Goal: Book appointment/travel/reservation

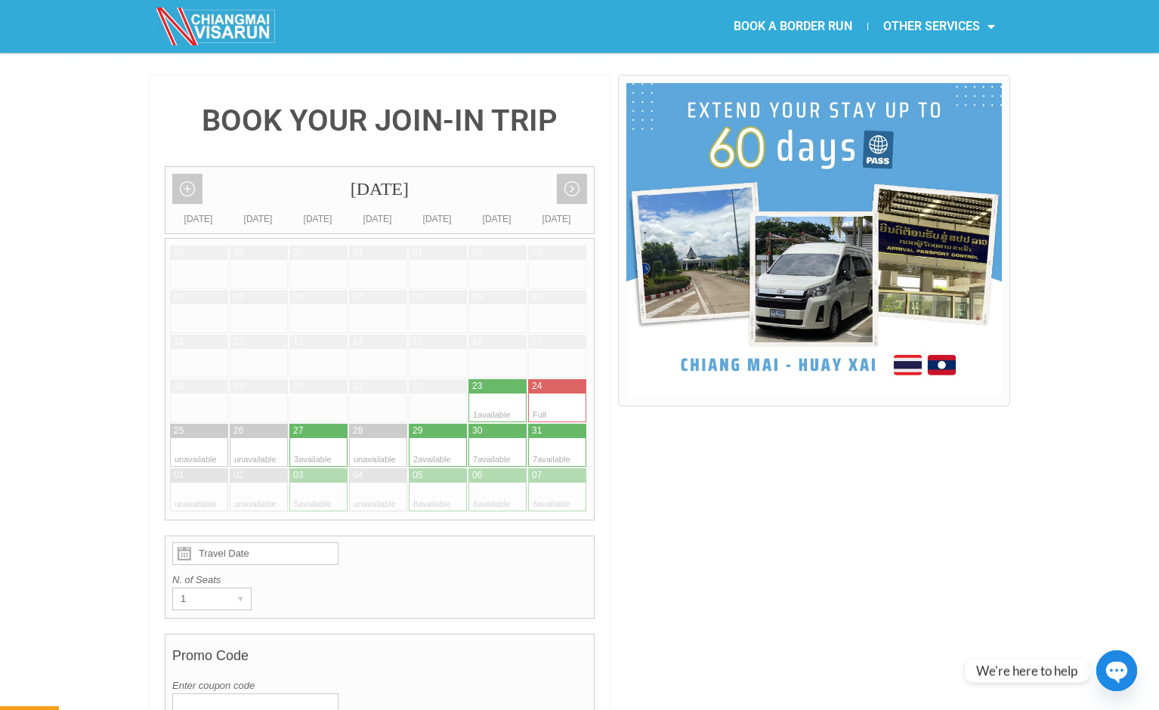
scroll to position [338, 0]
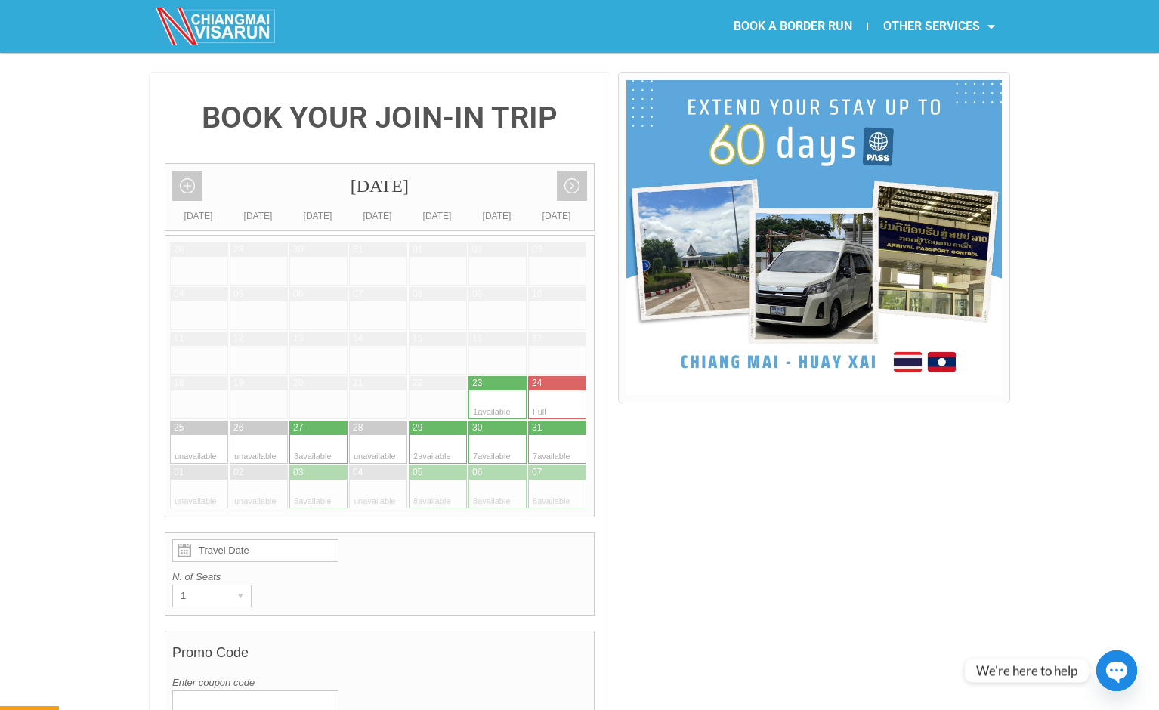
click at [316, 435] on div at bounding box center [303, 449] width 29 height 29
type input "27 August 2025"
radio input "true"
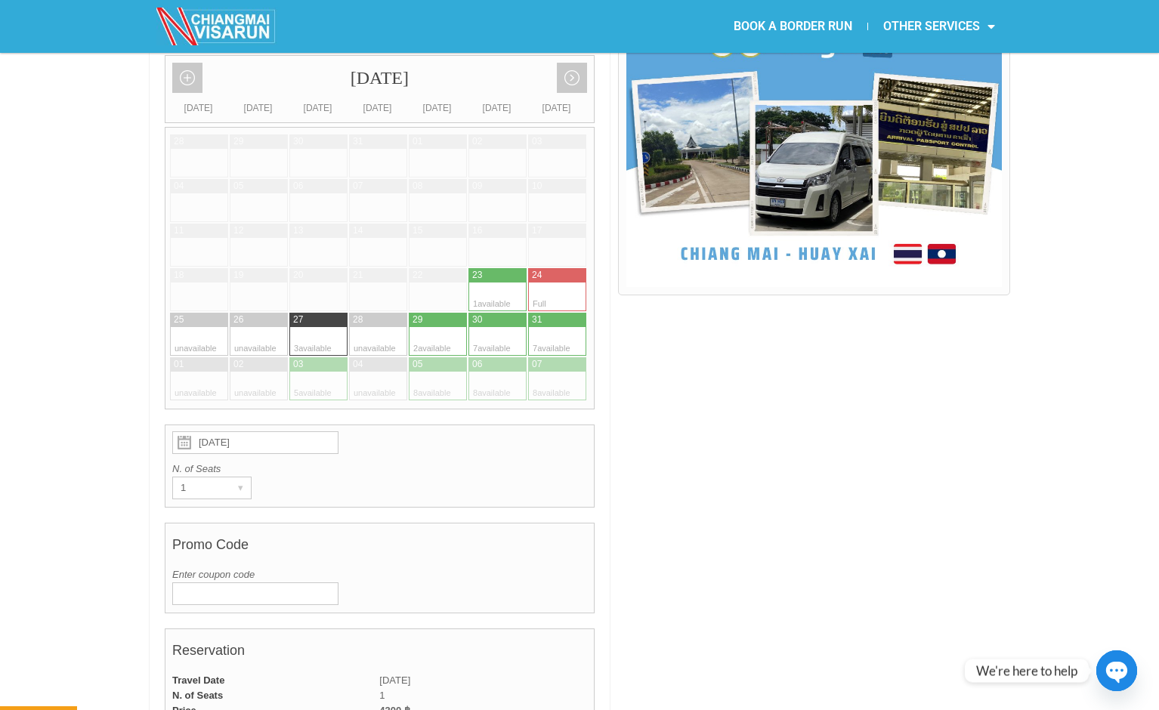
scroll to position [446, 0]
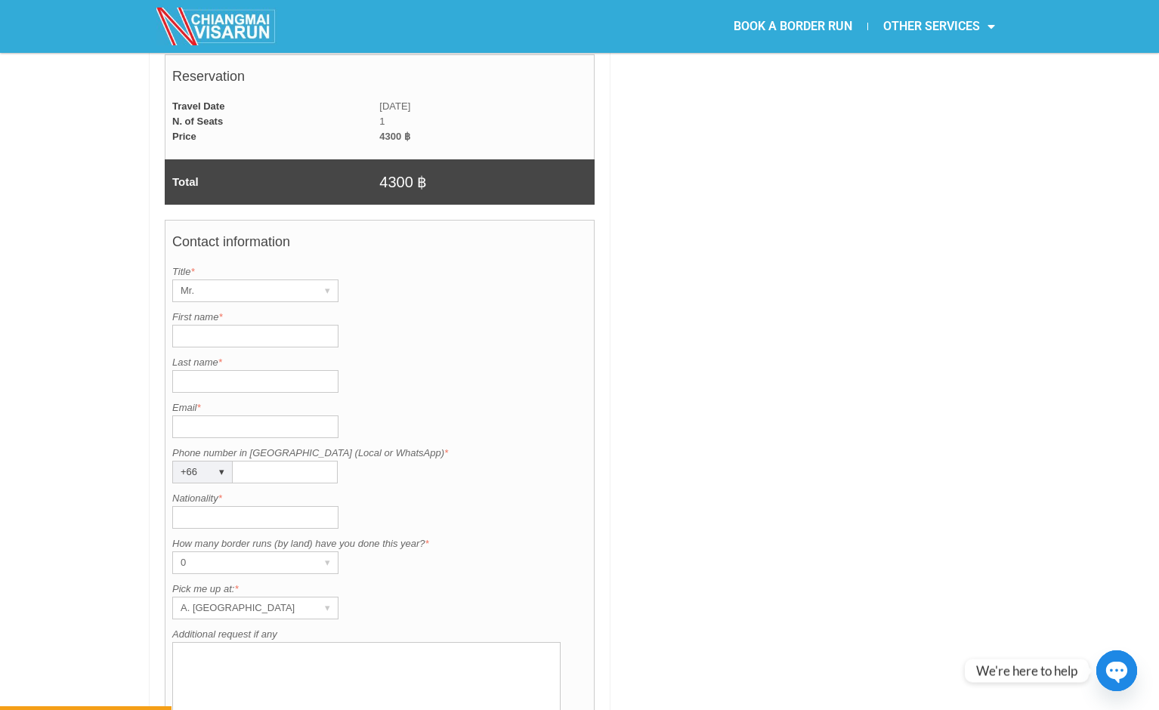
scroll to position [1045, 0]
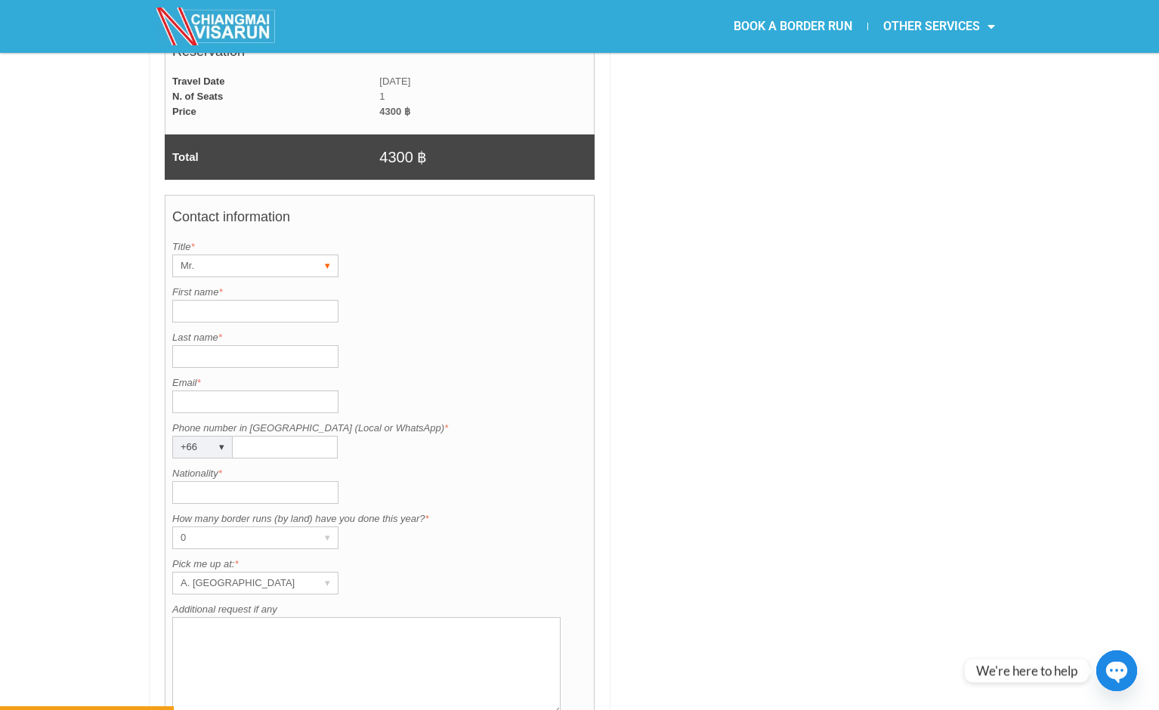
click at [267, 255] on div "Mr." at bounding box center [241, 265] width 136 height 21
click at [255, 286] on li "Mr." at bounding box center [248, 297] width 151 height 23
click at [234, 300] on input "First name *" at bounding box center [255, 311] width 166 height 23
type input "j"
type input "Jesus"
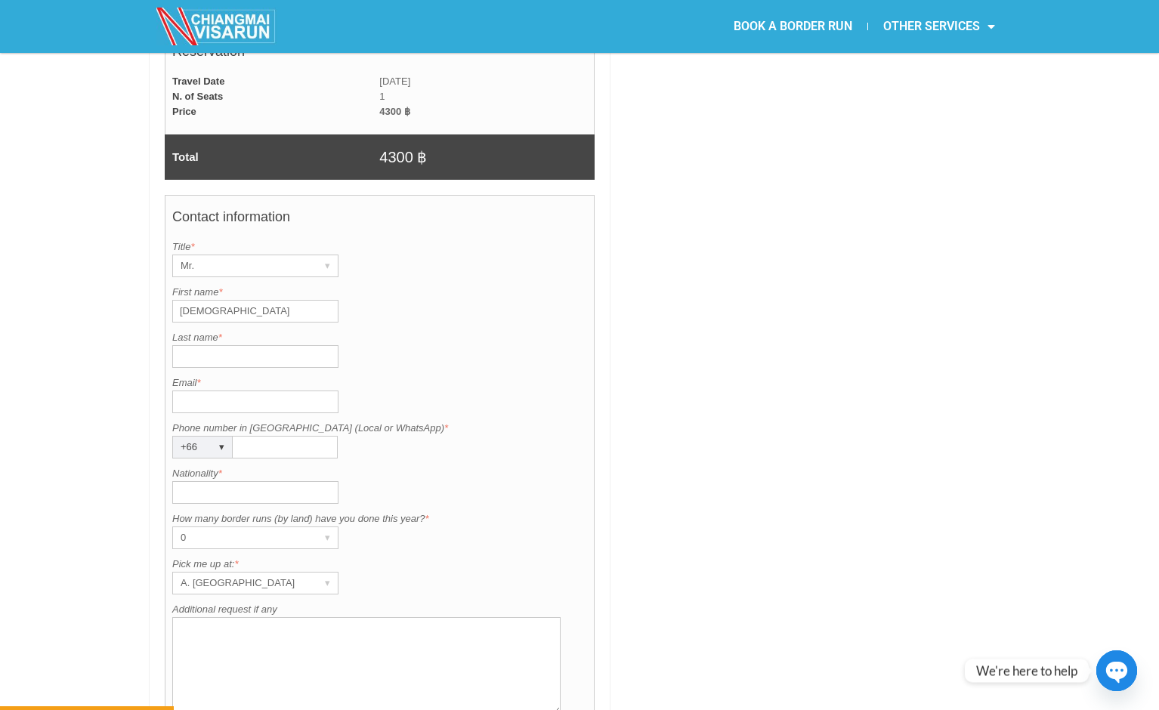
click at [221, 345] on input "Last name *" at bounding box center [255, 356] width 166 height 23
type input "Barajas"
click at [227, 390] on input "Email *" at bounding box center [255, 401] width 166 height 23
type input "jbfinance33@outlook.com"
click at [372, 375] on div "Email is invalid. Please enter a valid email. Email * jbfinance33@outlook.com" at bounding box center [379, 394] width 415 height 38
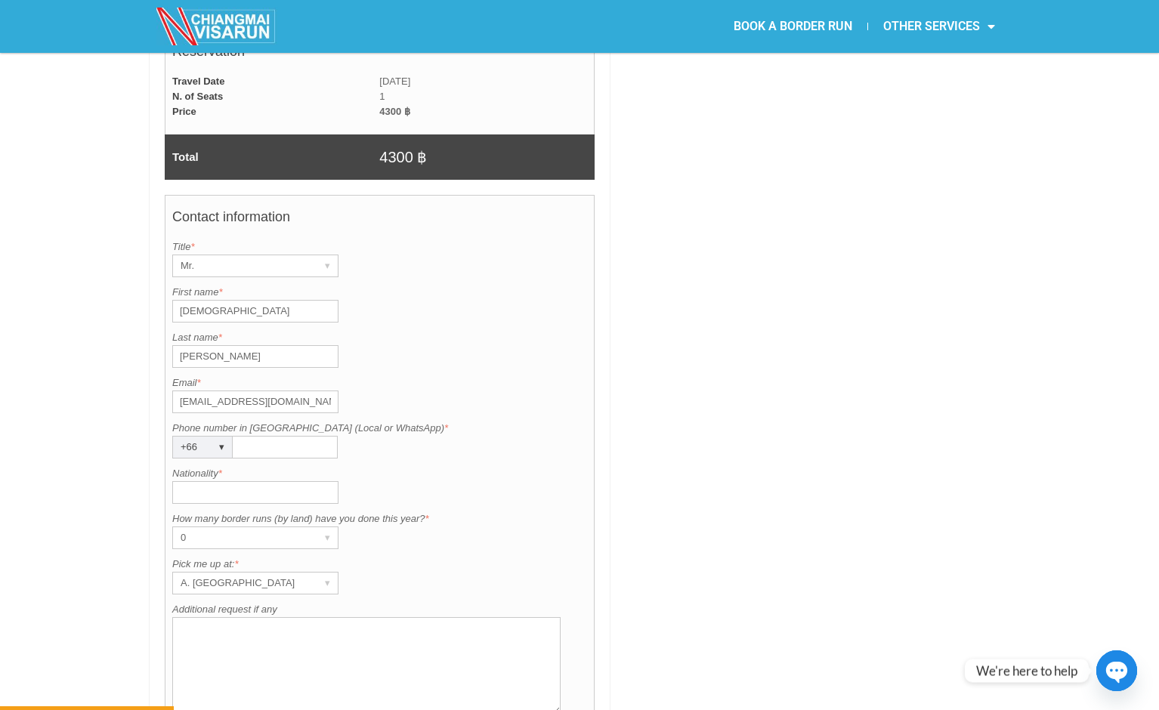
click at [272, 436] on input "Phone number in Thailand (Local or WhatsApp) *" at bounding box center [285, 447] width 105 height 23
type input "810780042"
click at [316, 481] on input "Nationality *" at bounding box center [255, 492] width 166 height 23
type input "USA"
click at [276, 527] on div "0" at bounding box center [241, 537] width 136 height 21
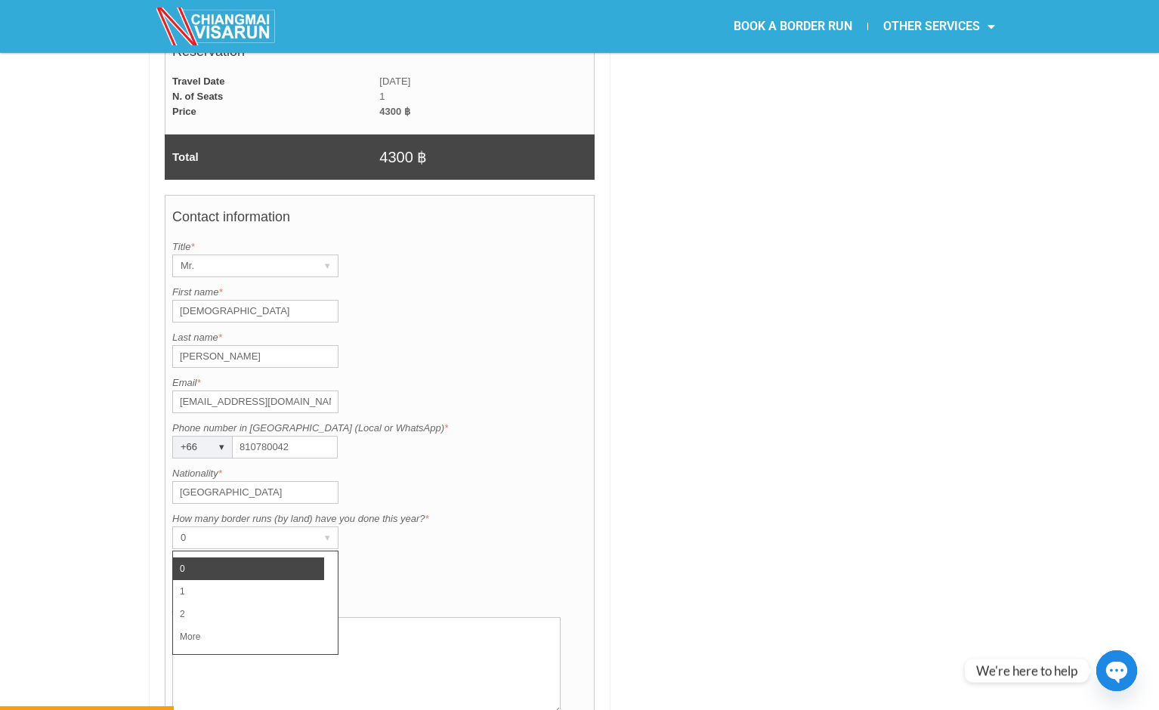
click at [272, 557] on li "0" at bounding box center [248, 568] width 151 height 23
click at [329, 573] on div "▾" at bounding box center [326, 583] width 21 height 21
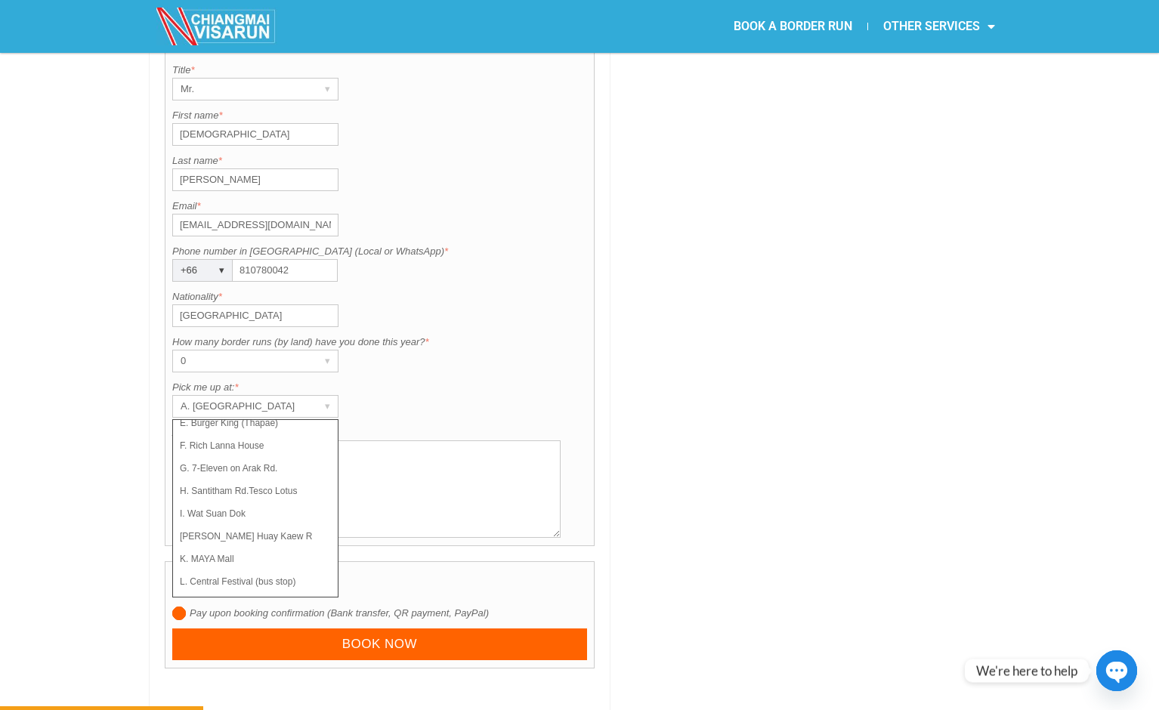
scroll to position [107, 0]
click at [251, 545] on li "K. MAYA Mall" at bounding box center [248, 556] width 151 height 23
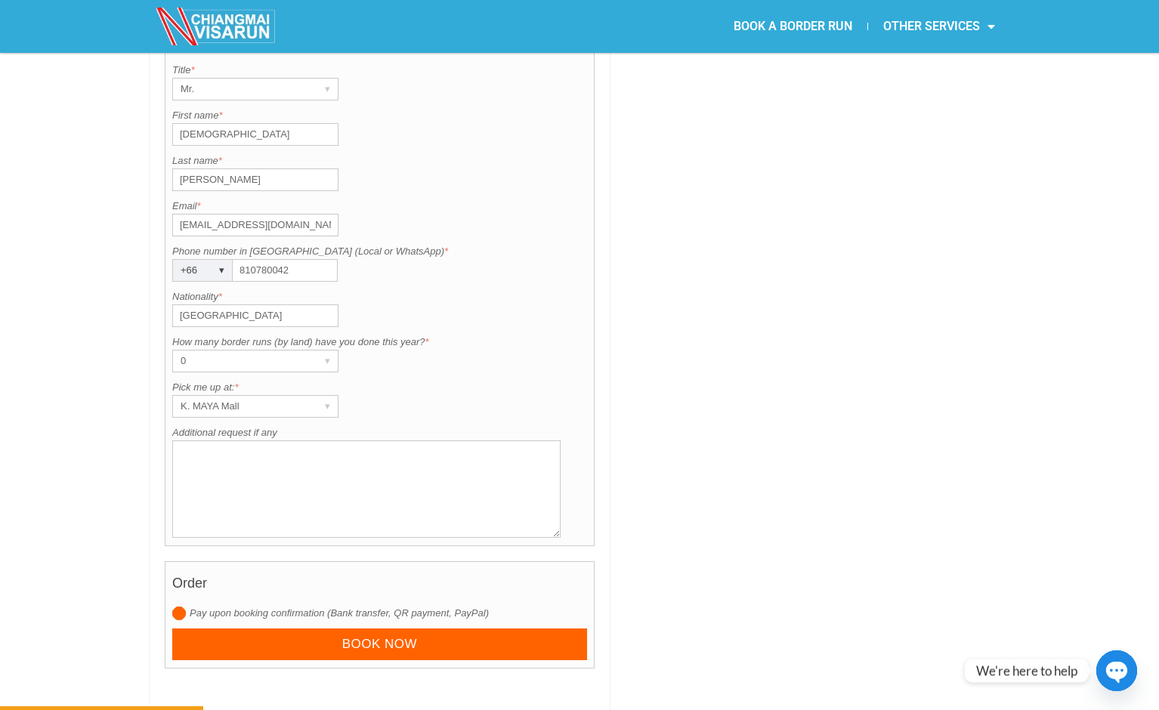
click at [418, 380] on div "Pick me up at: is required. Pick me up at: * K. MAYA Mall ▾ A. Centara Riversid…" at bounding box center [379, 399] width 415 height 38
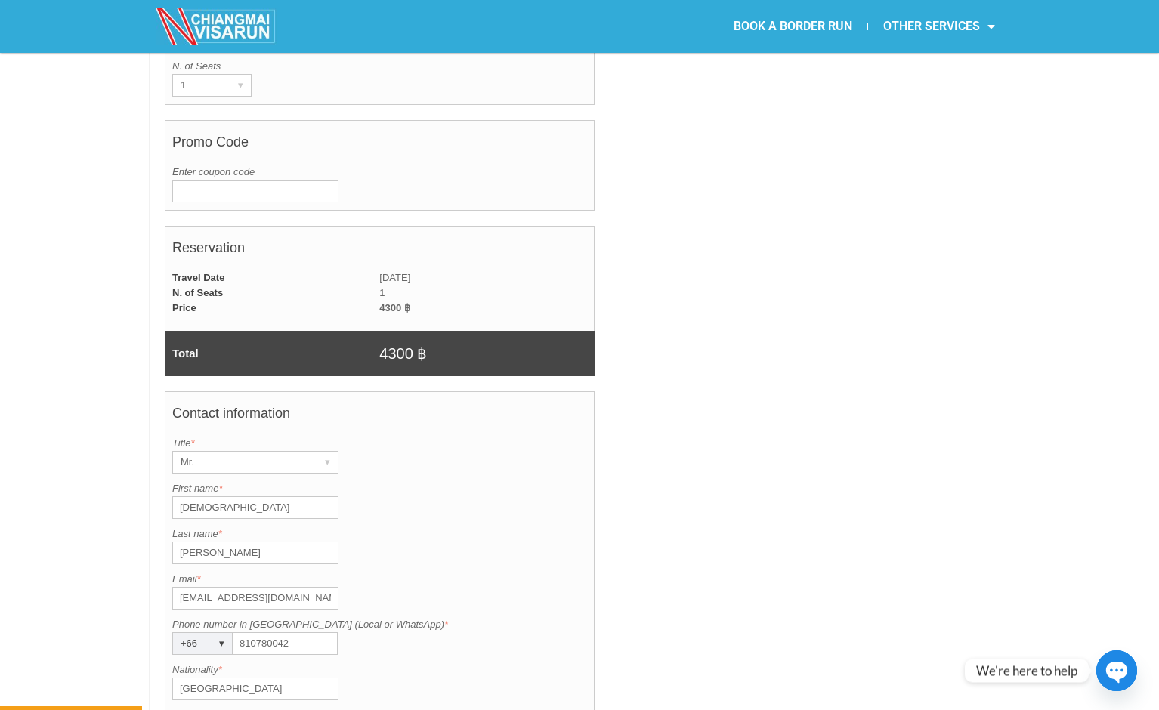
scroll to position [839, 0]
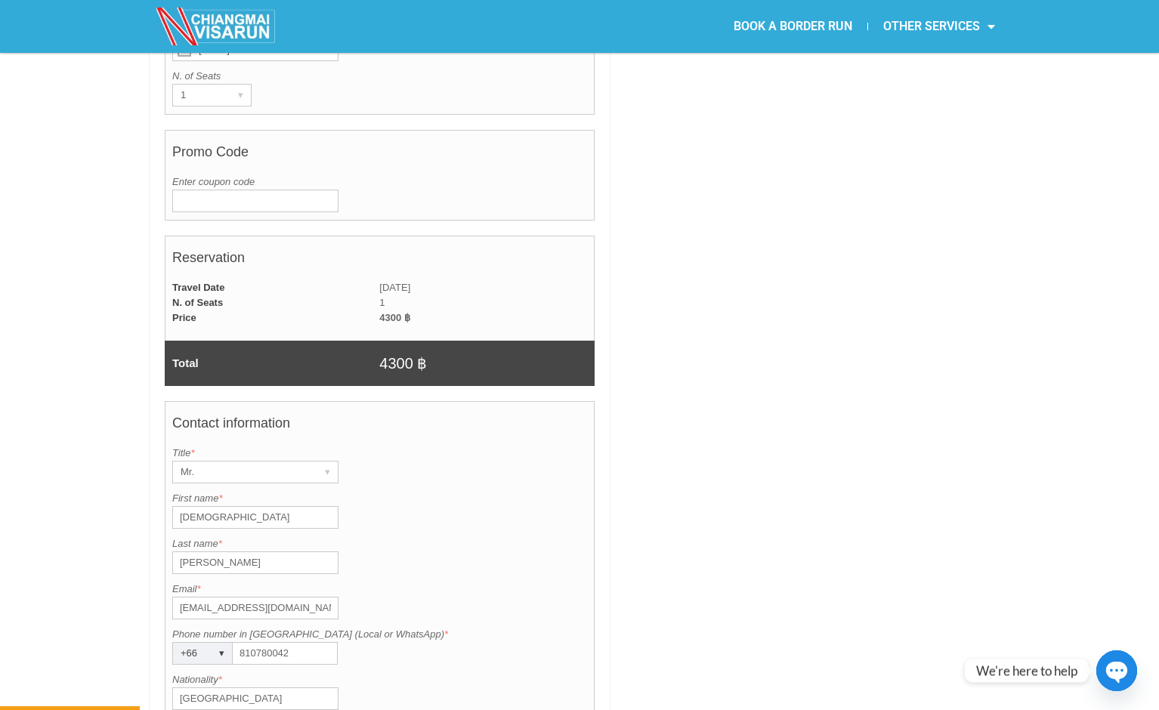
click at [712, 217] on div at bounding box center [814, 342] width 392 height 1542
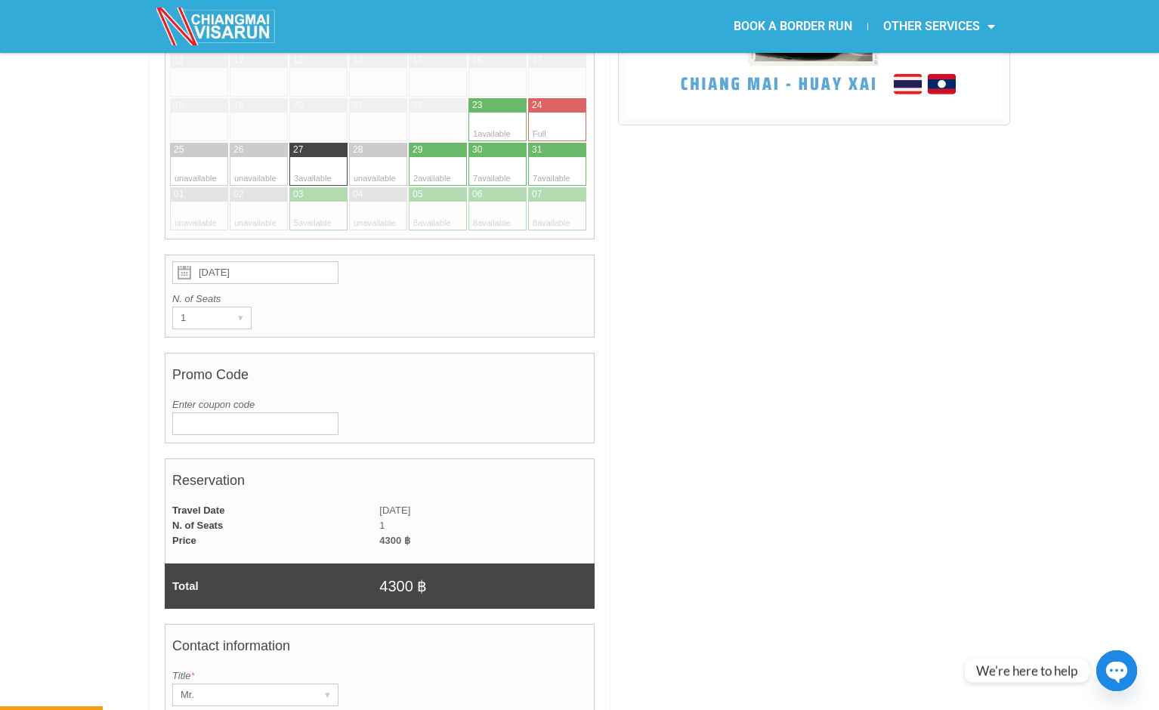
scroll to position [622, 0]
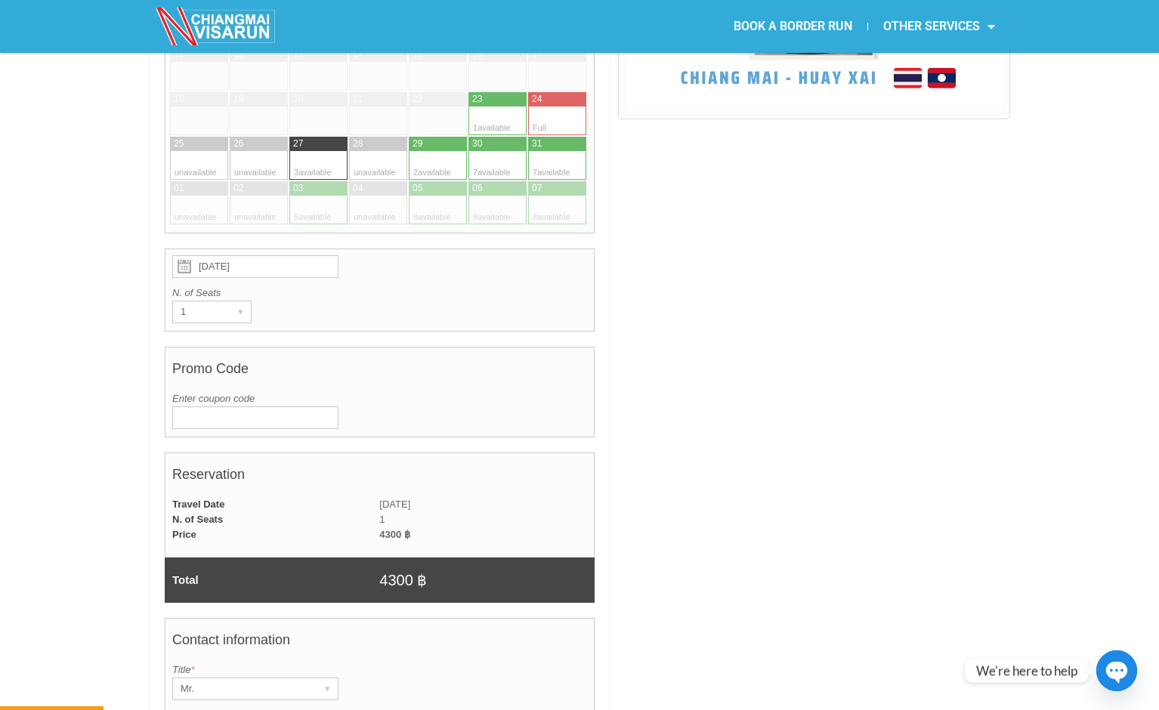
click at [698, 331] on div at bounding box center [814, 559] width 392 height 1542
click at [1103, 666] on circle "button" at bounding box center [1116, 671] width 42 height 42
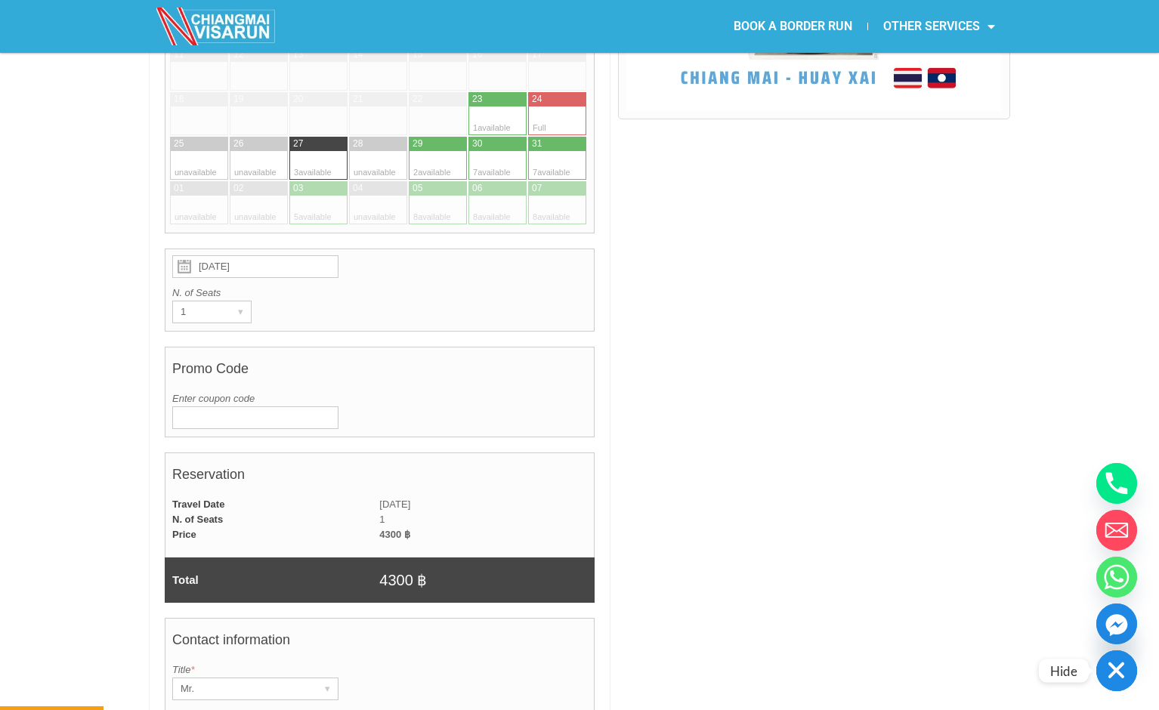
click at [1116, 671] on rect "button" at bounding box center [1115, 670] width 17 height 17
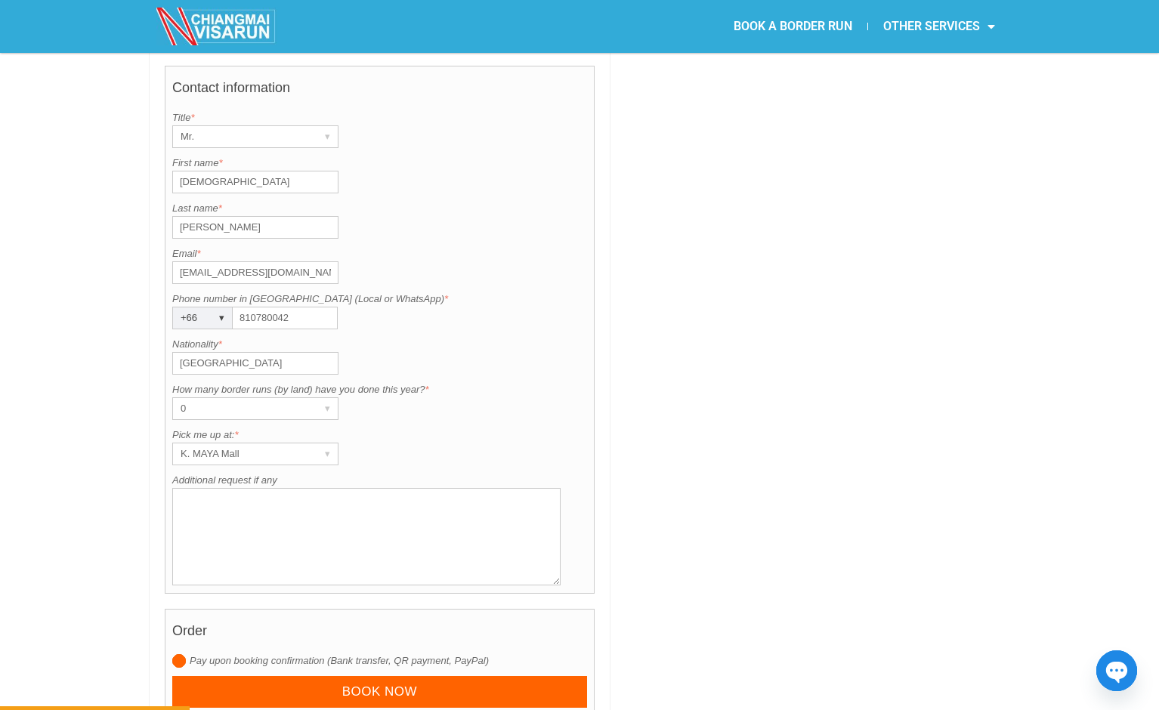
scroll to position [1300, 0]
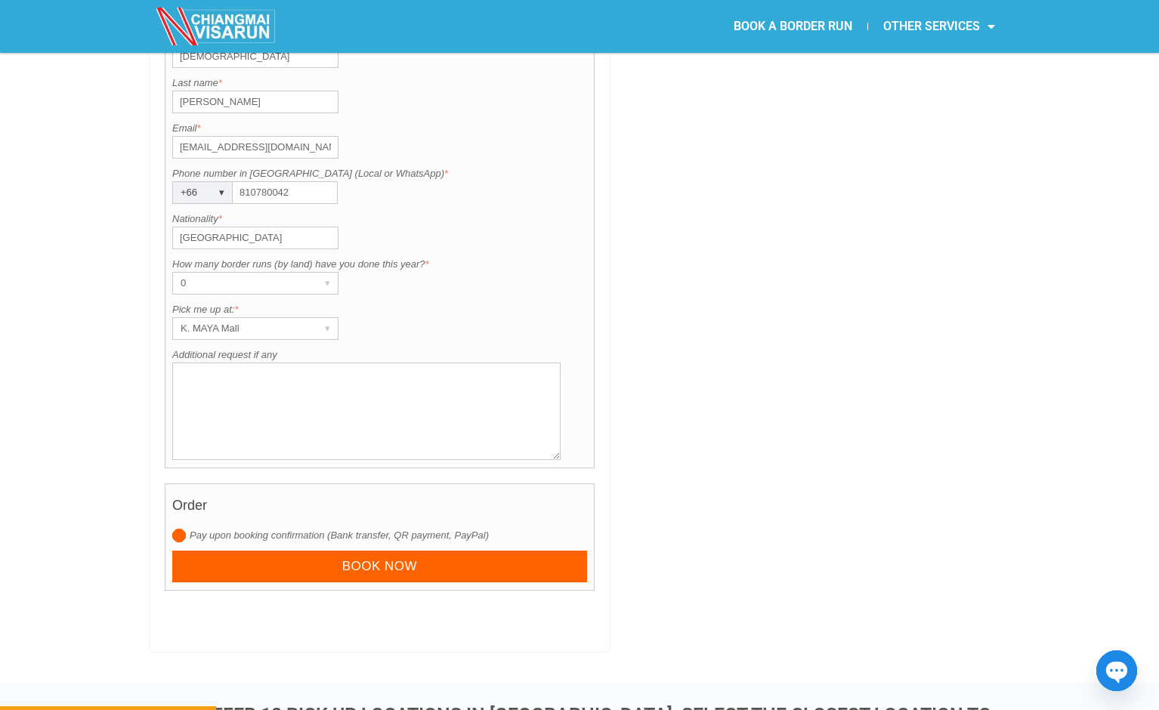
click at [550, 549] on div "Order Pay upon booking confirmation (Bank transfer, QR payment, PayPal) 01 Jan …" at bounding box center [380, 537] width 430 height 108
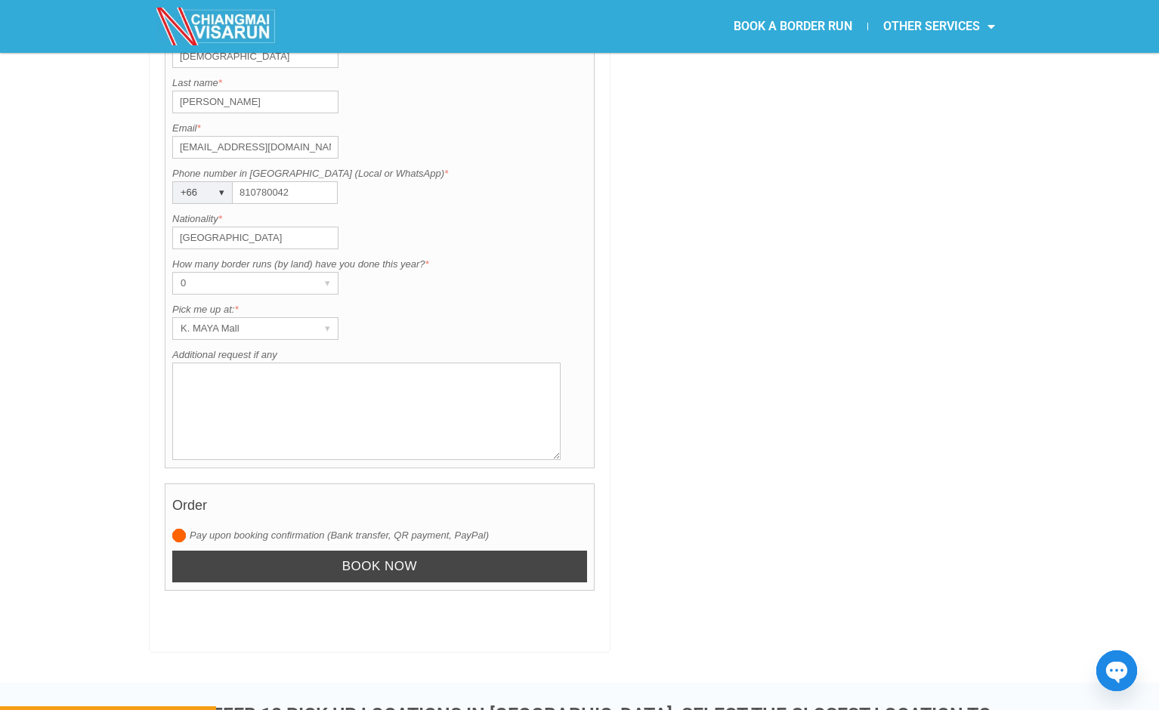
click at [545, 551] on input "Book now" at bounding box center [379, 567] width 415 height 32
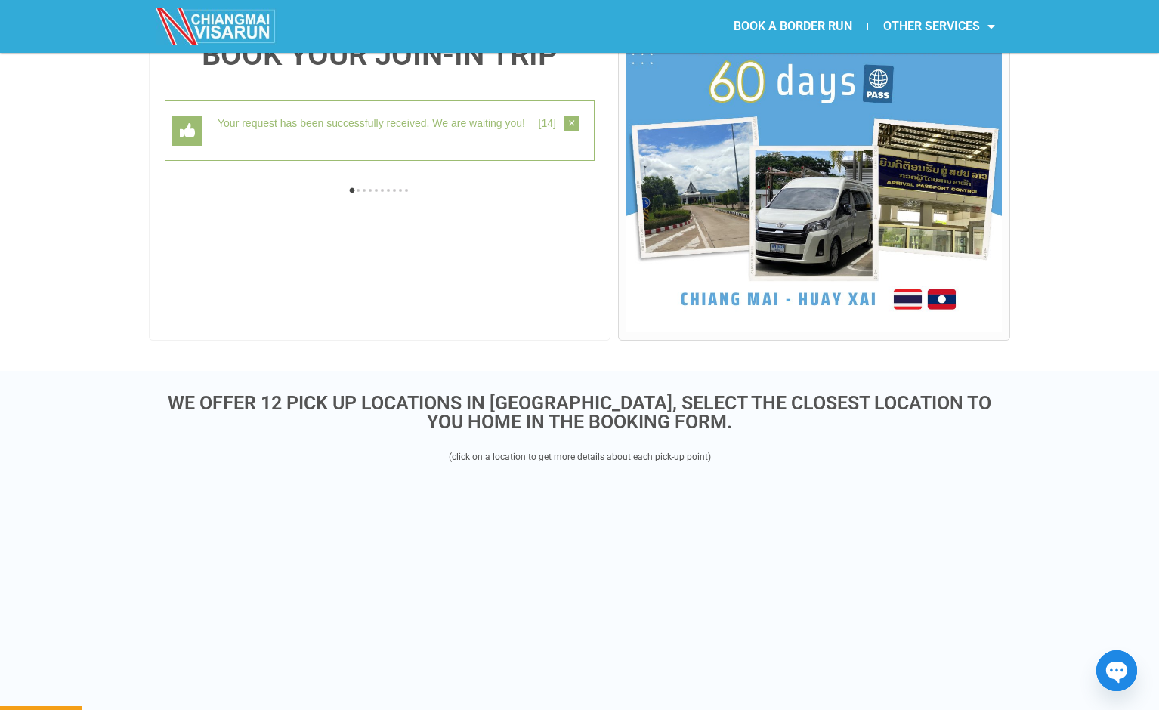
scroll to position [390, 0]
